Goal: Task Accomplishment & Management: Manage account settings

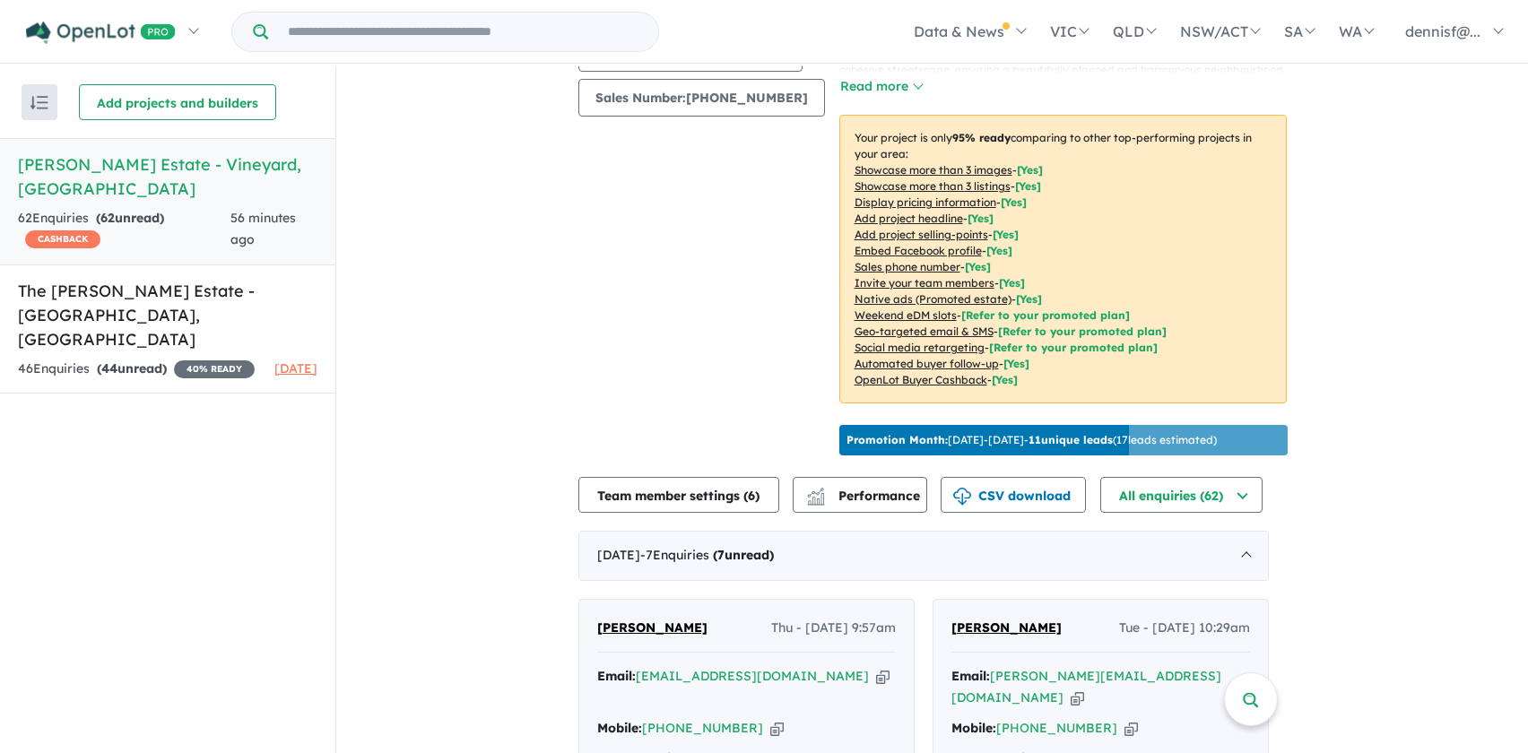
scroll to position [538, 0]
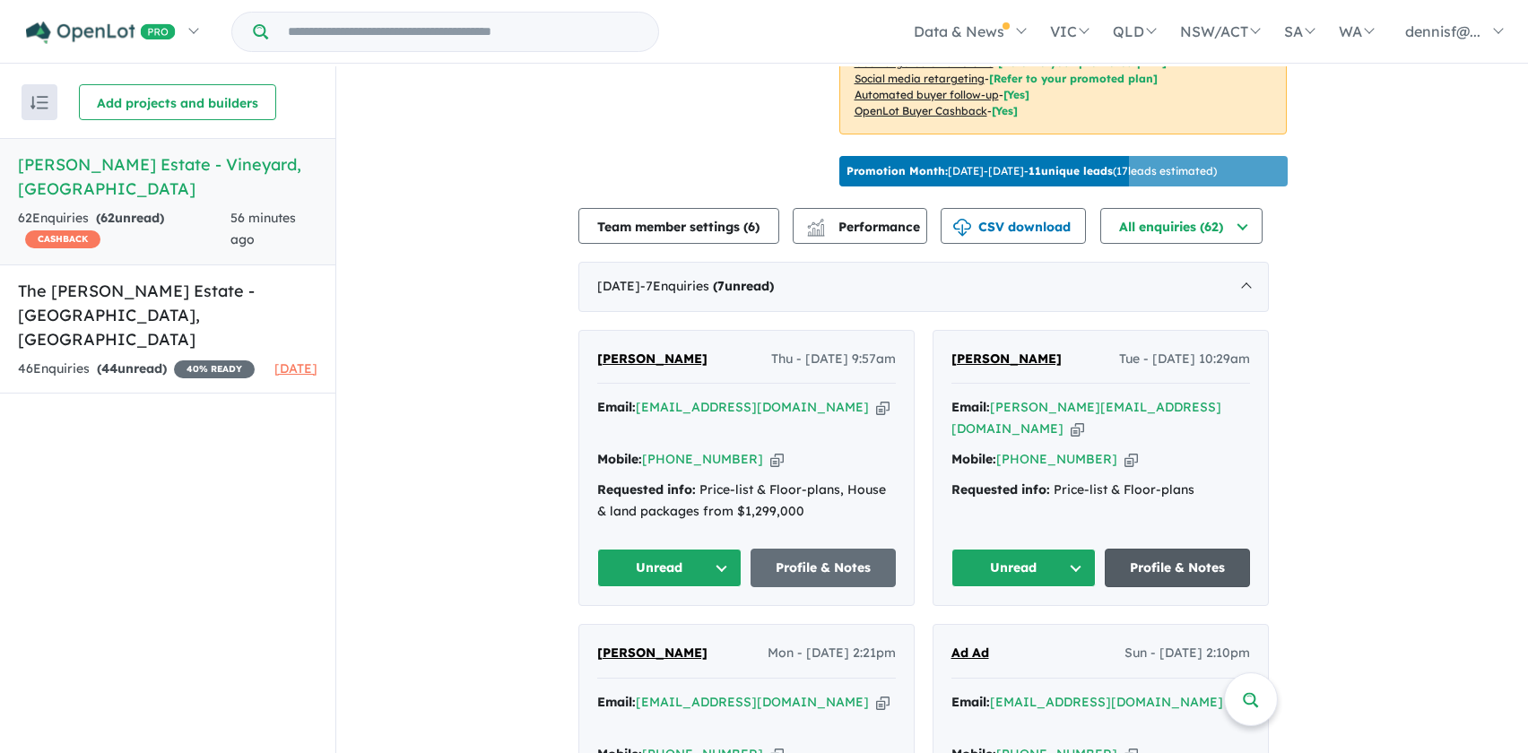
click at [1143, 549] on link "Profile & Notes" at bounding box center [1177, 568] width 145 height 39
click at [1019, 549] on button "Unread" at bounding box center [1024, 568] width 145 height 39
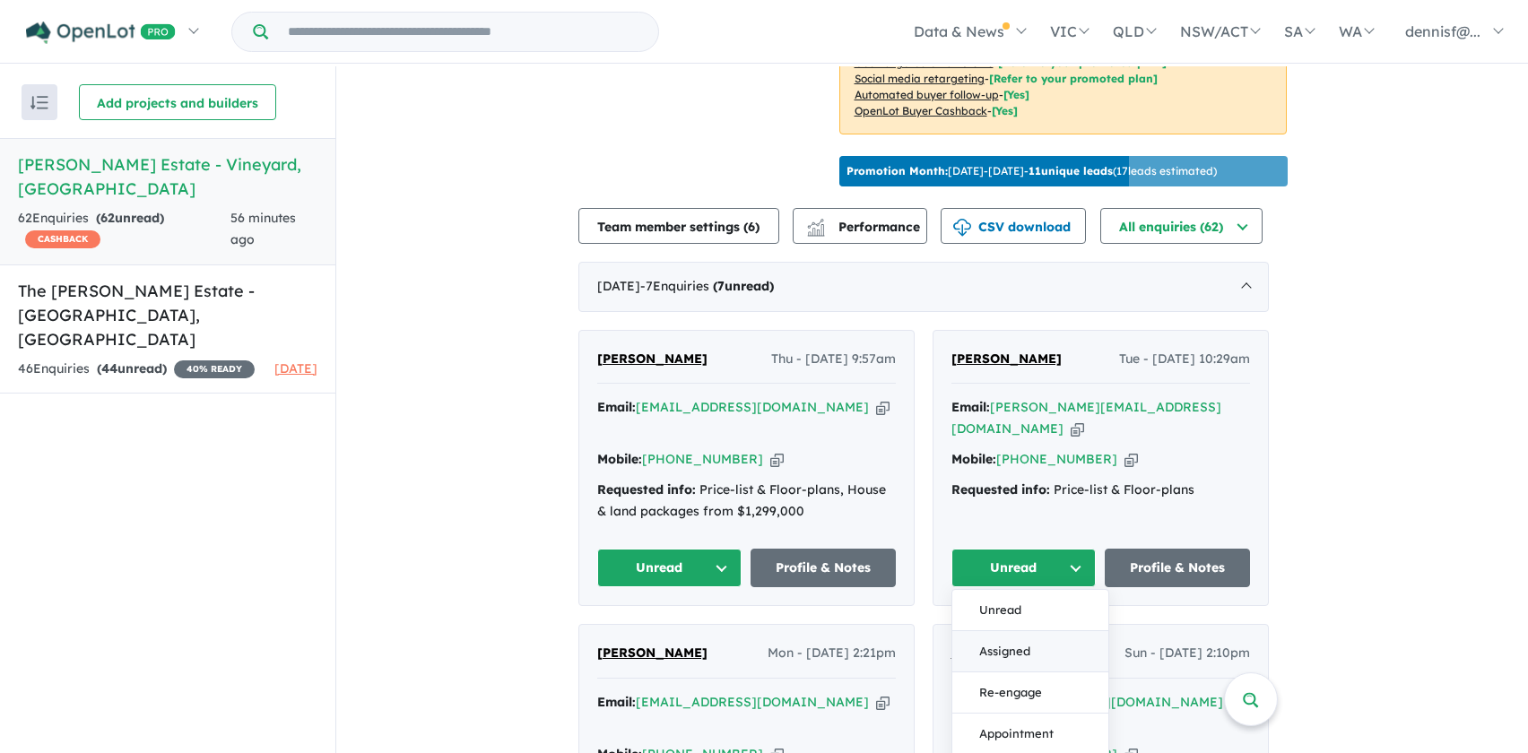
scroll to position [717, 0]
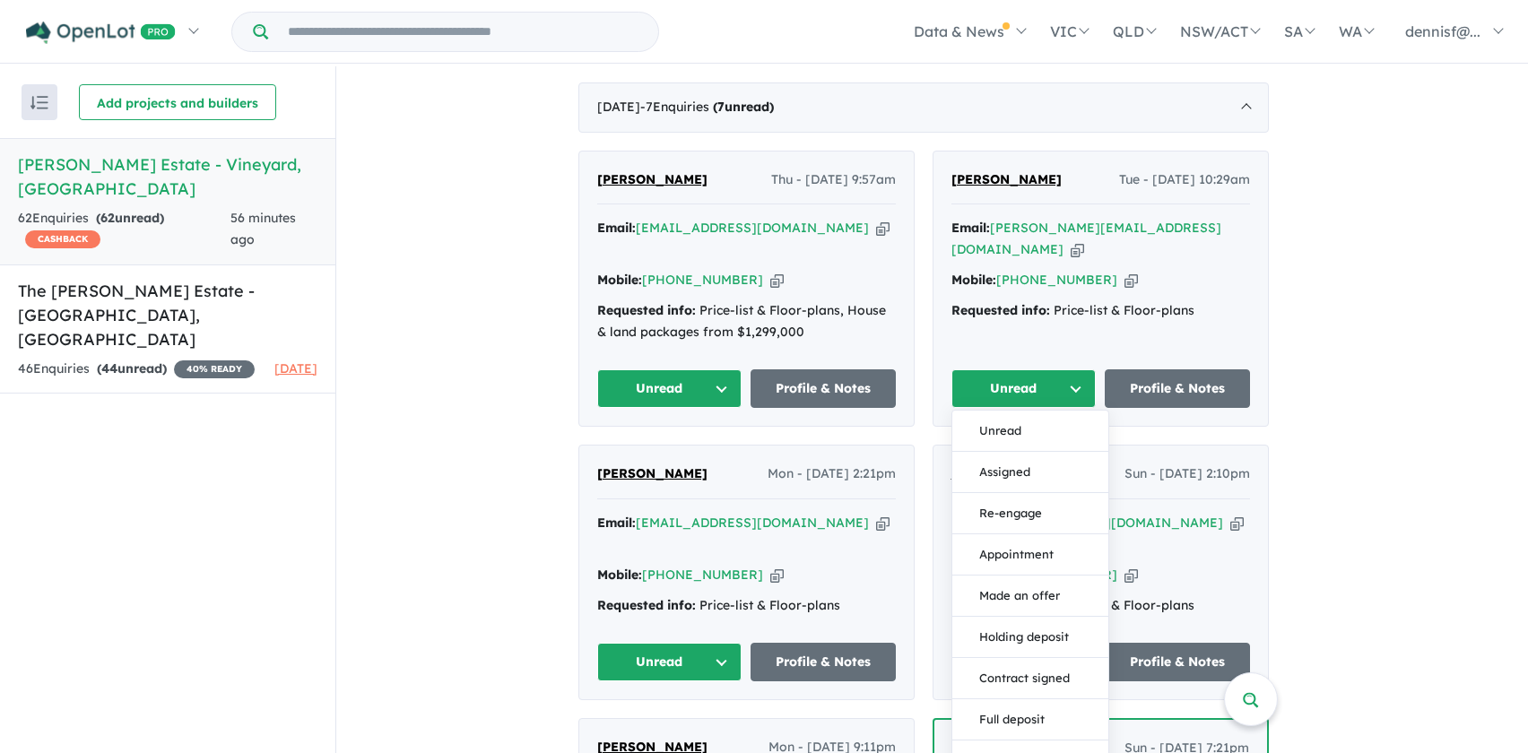
click at [1384, 366] on div "View 2 projects in your account [PERSON_NAME] Estate - Vineyard OPENLOT $ 200 C…" at bounding box center [932, 540] width 1192 height 2383
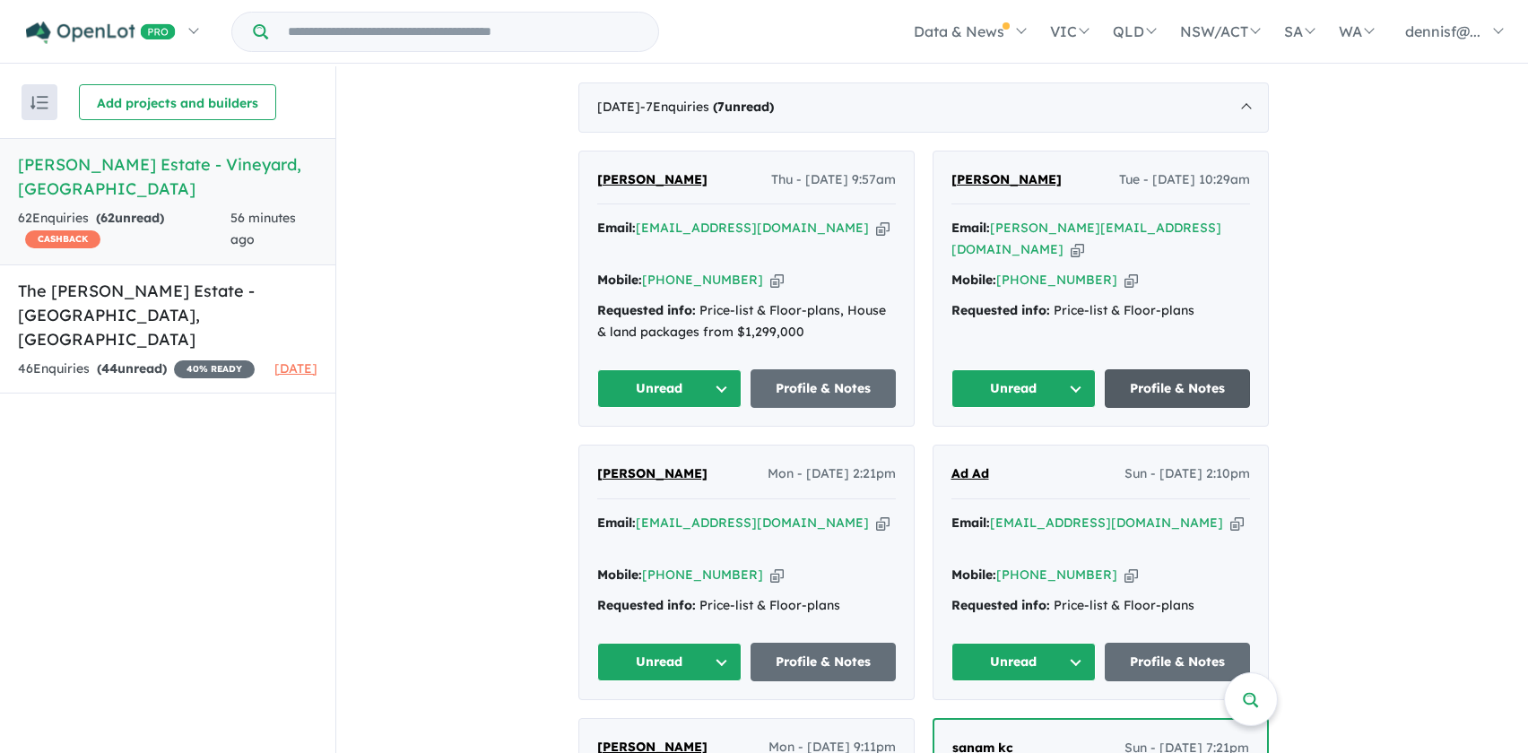
click at [1216, 369] on link "Profile & Notes" at bounding box center [1177, 388] width 145 height 39
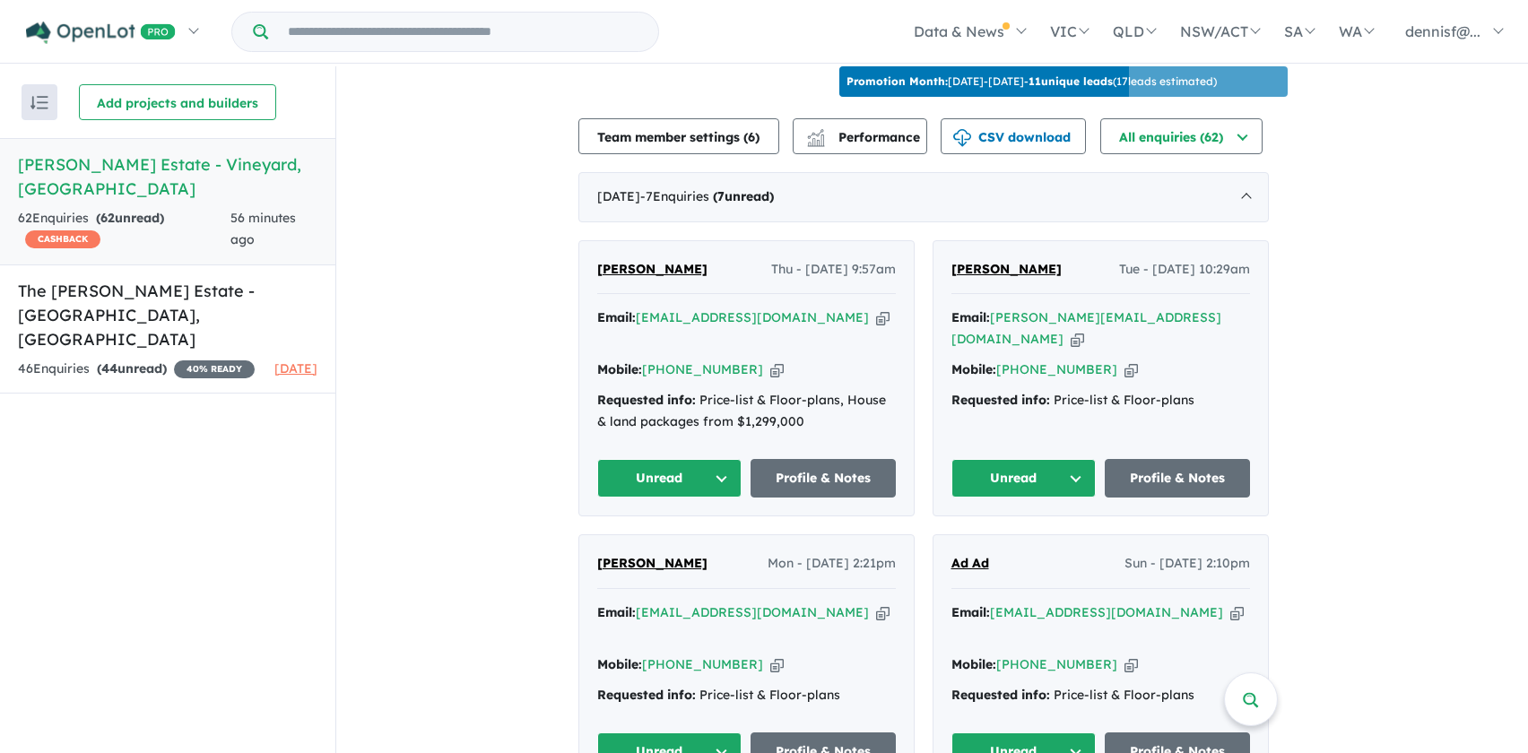
click at [667, 459] on button "Unread" at bounding box center [669, 478] width 145 height 39
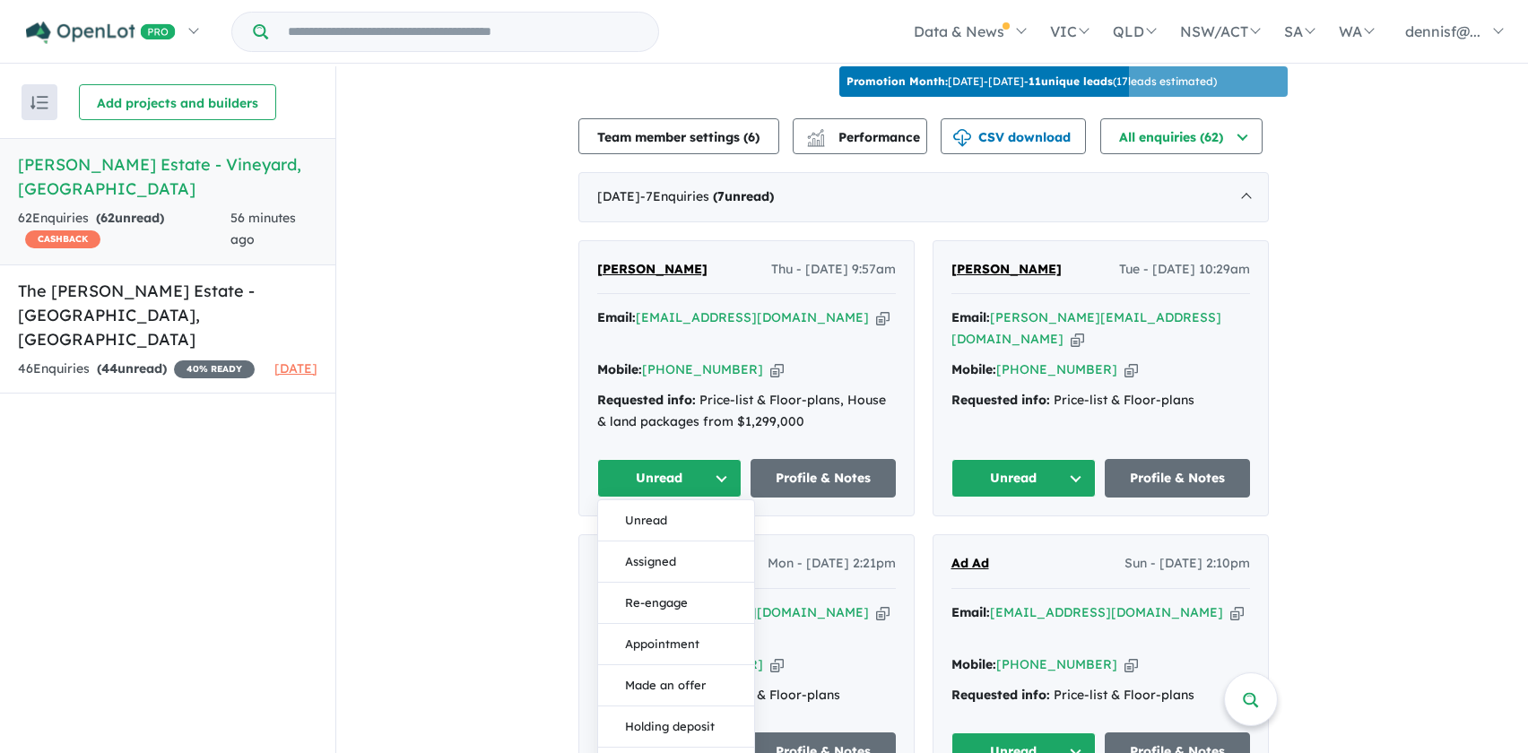
click at [667, 459] on button "Unread" at bounding box center [669, 478] width 145 height 39
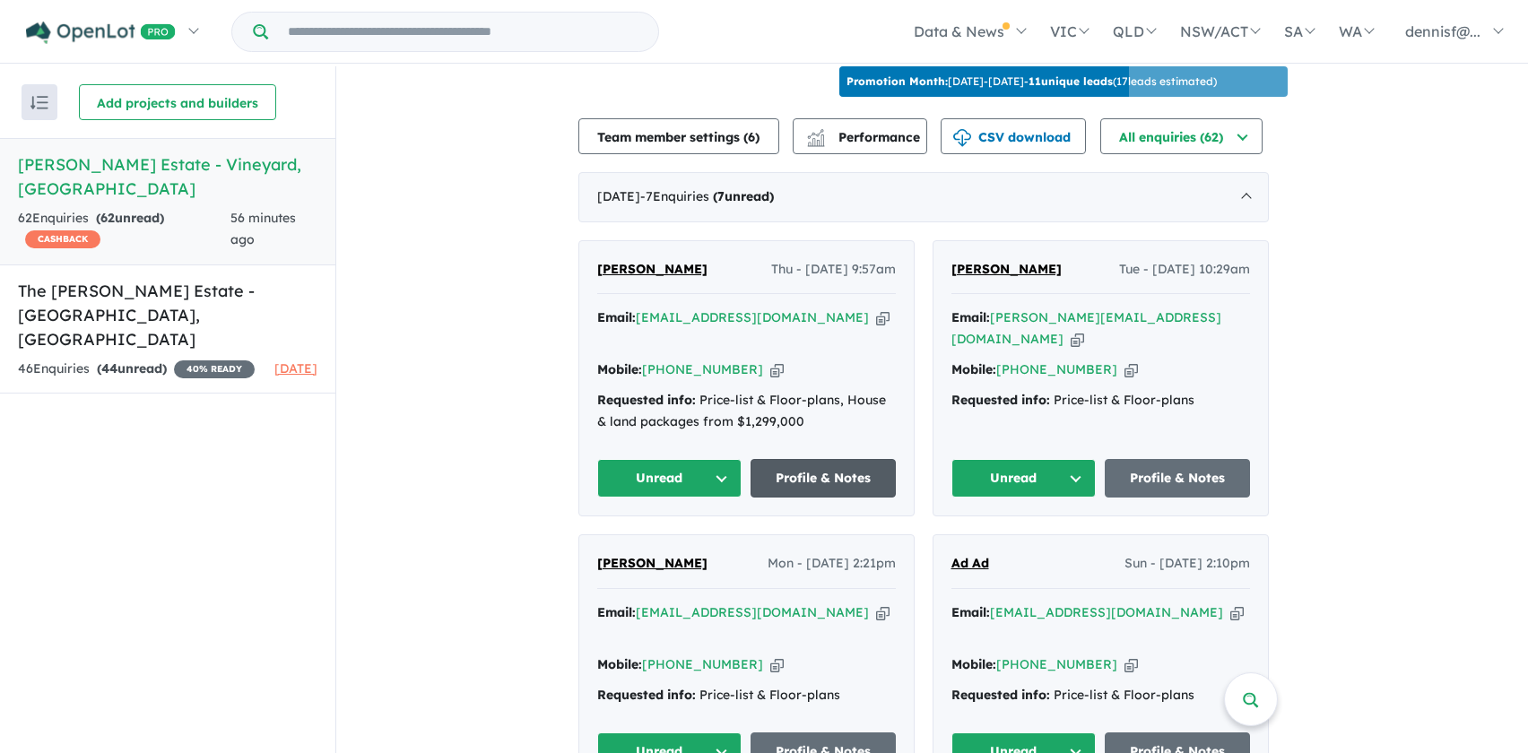
click at [830, 459] on link "Profile & Notes" at bounding box center [823, 478] width 145 height 39
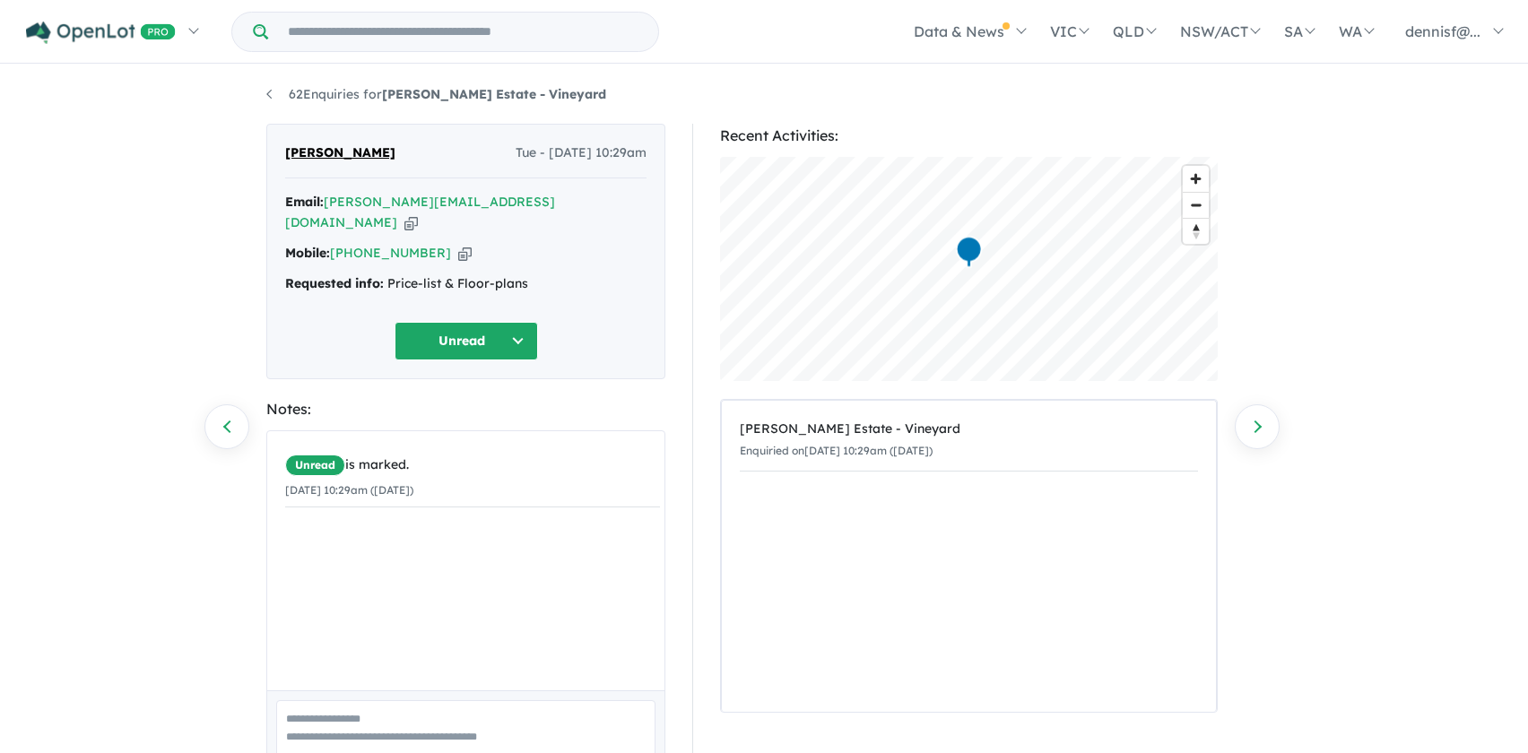
click at [460, 322] on button "Unread" at bounding box center [466, 341] width 143 height 39
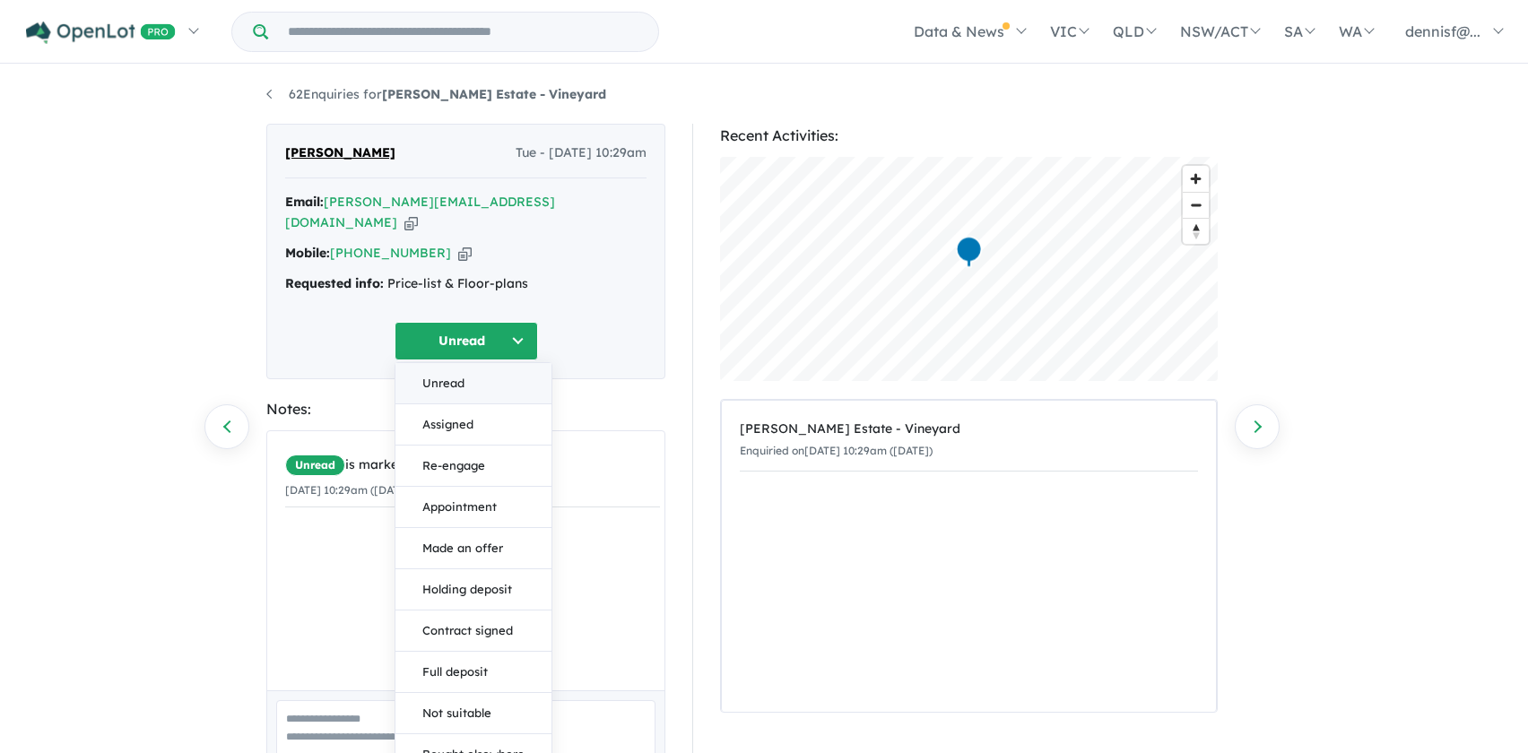
click at [436, 363] on button "Unread" at bounding box center [474, 383] width 156 height 41
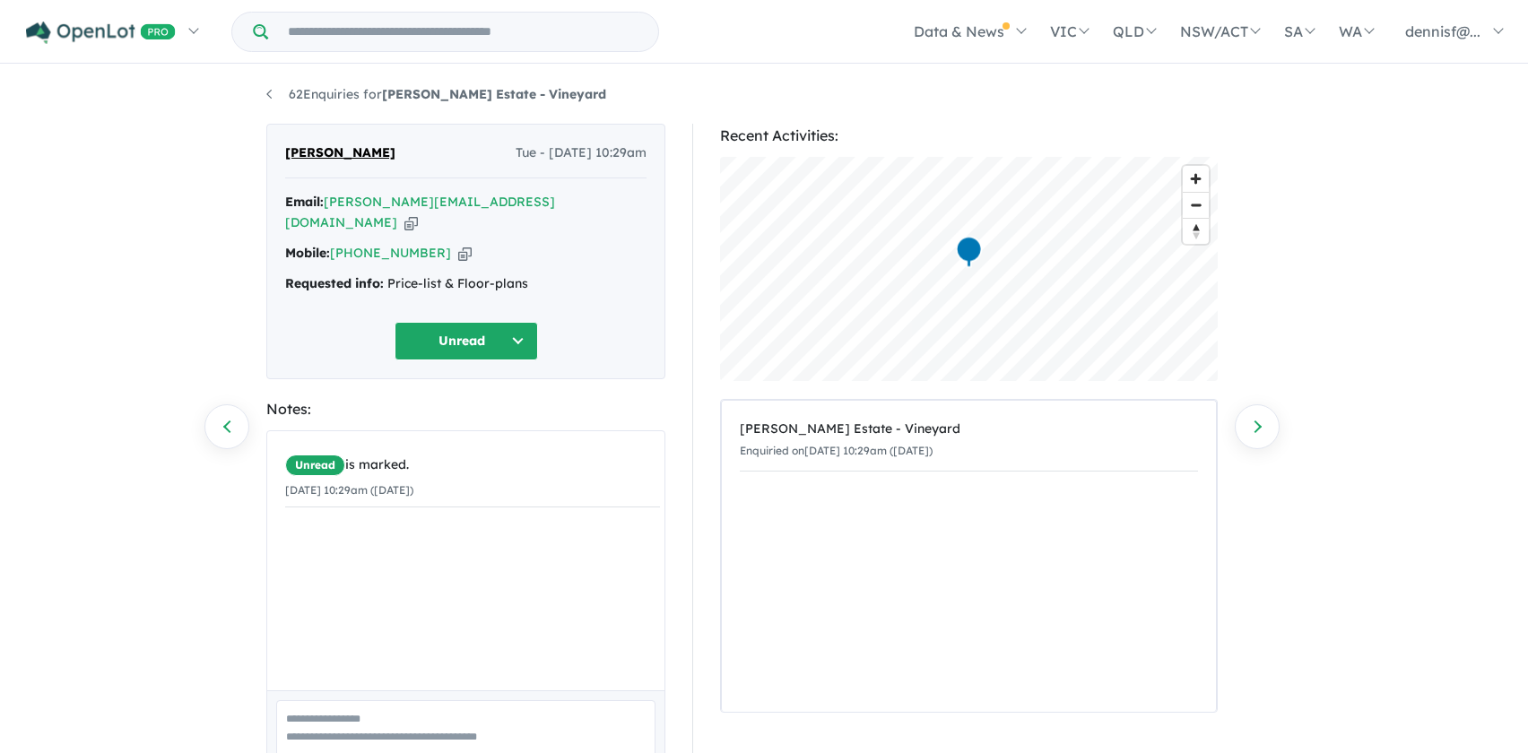
scroll to position [79, 0]
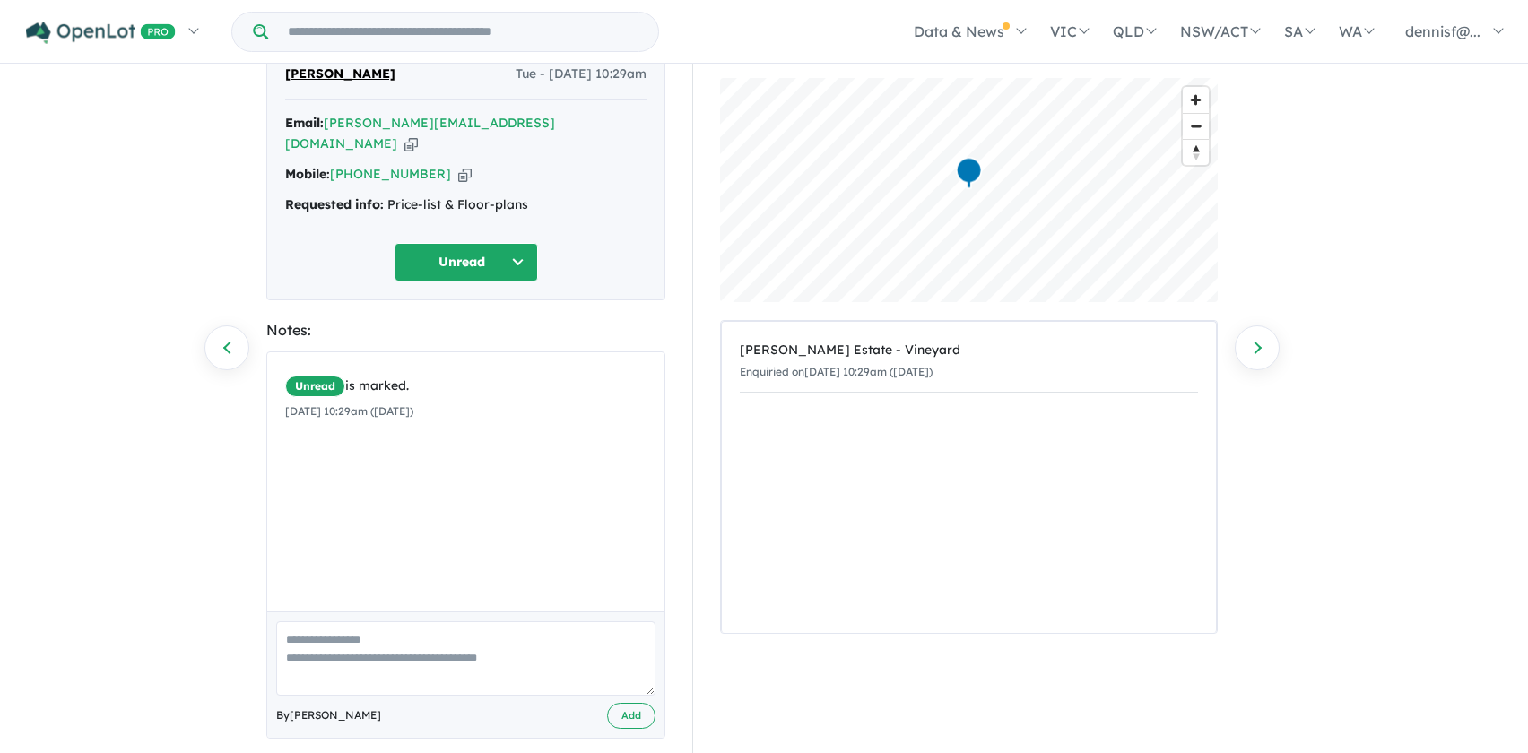
click at [518, 243] on button "Unread" at bounding box center [466, 262] width 143 height 39
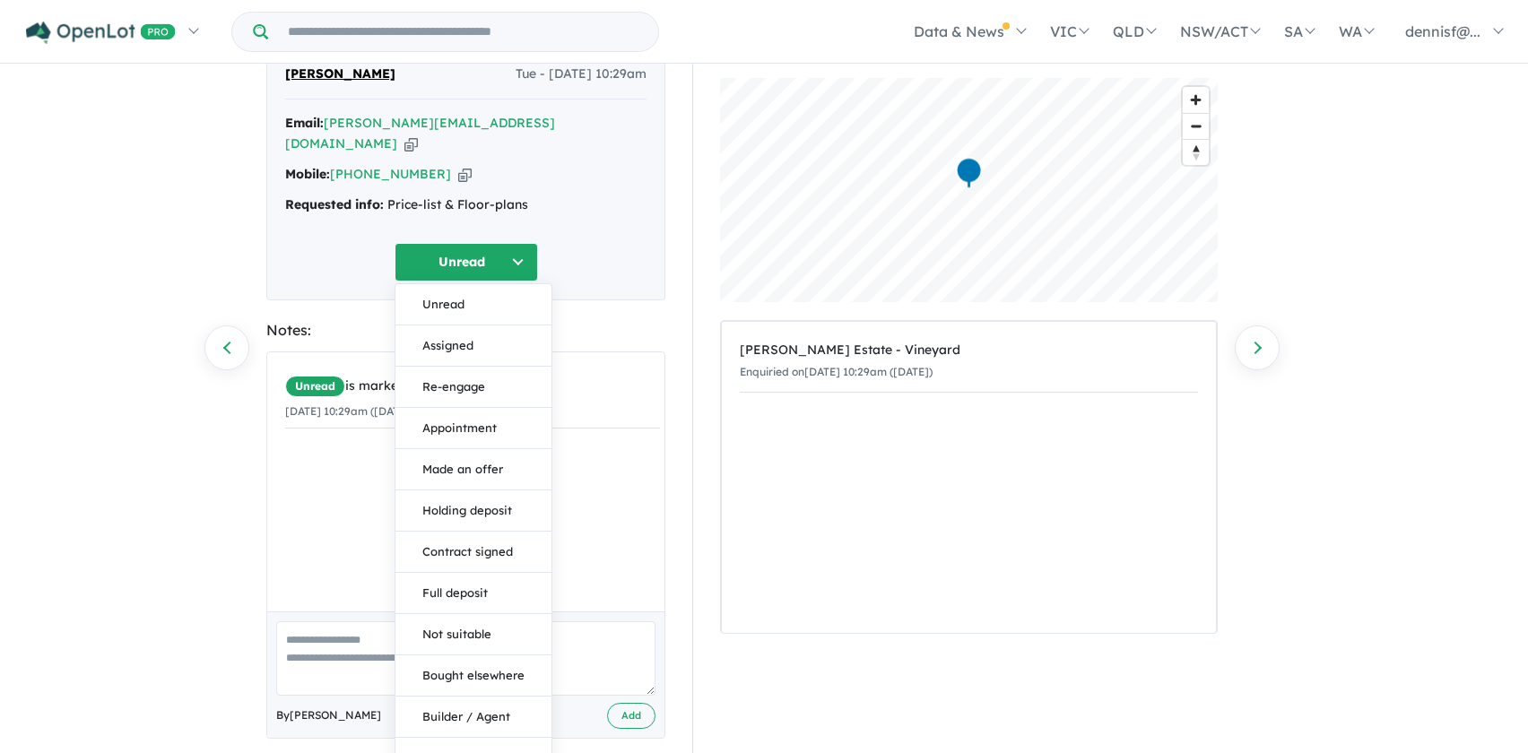
click at [163, 232] on div "62 Enquiries for McKenzie Estate - Vineyard Previous enquiry Next enquiry Dharm…" at bounding box center [764, 332] width 1528 height 690
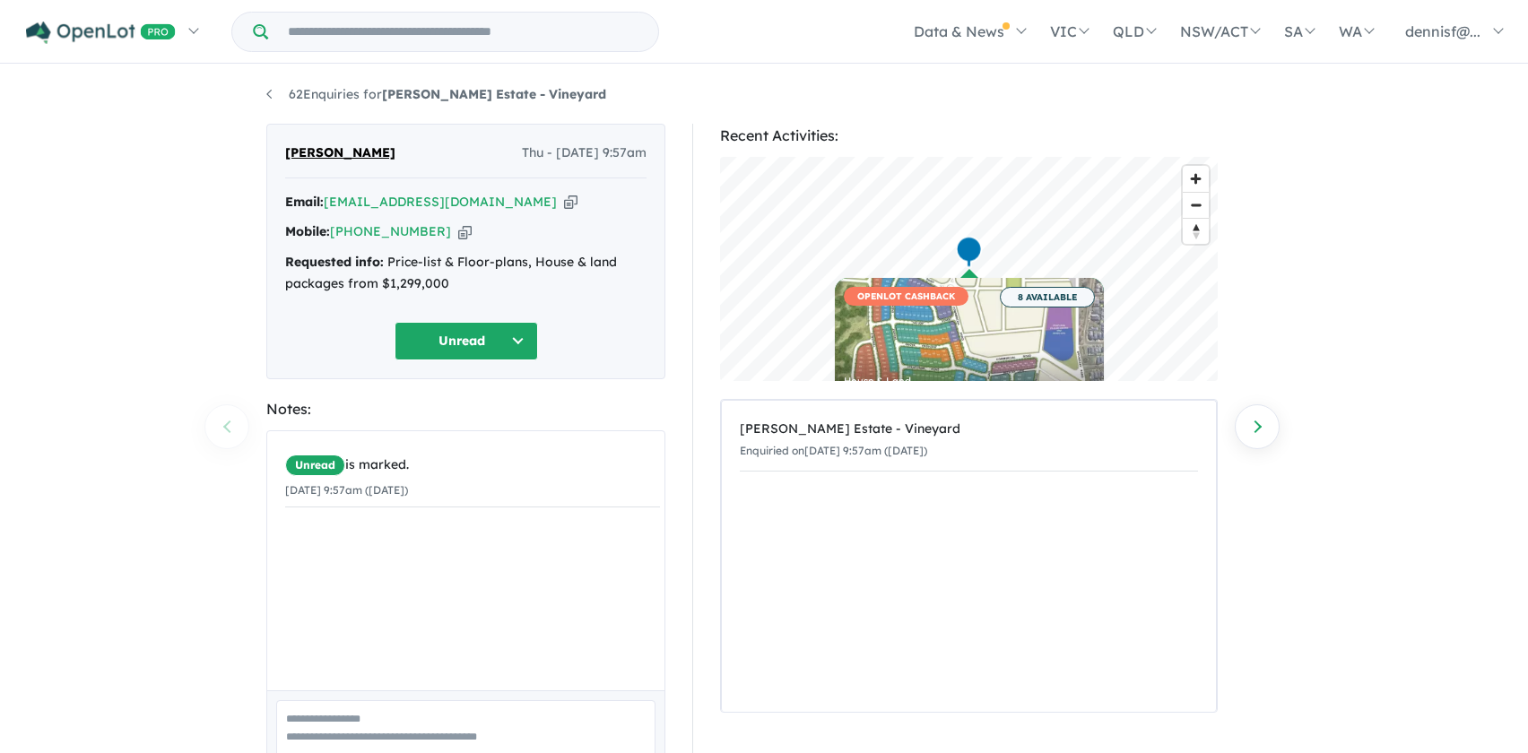
click at [528, 592] on div "Unread is marked. 14/08/2025 9:57am (Thursday)" at bounding box center [472, 567] width 411 height 273
